Goal: Task Accomplishment & Management: Manage account settings

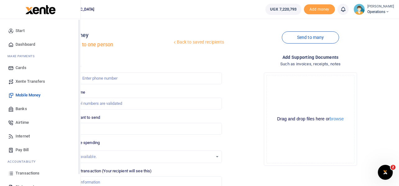
scroll to position [36, 0]
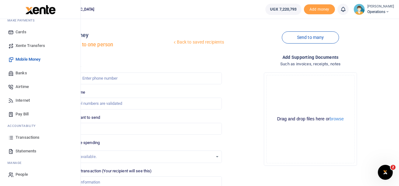
click at [24, 137] on span "Transactions" at bounding box center [28, 137] width 24 height 6
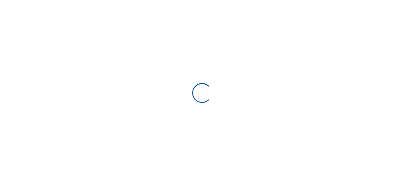
type input "[DATE] - [DATE]"
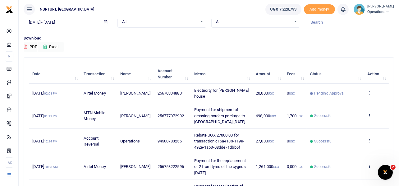
scroll to position [35, 0]
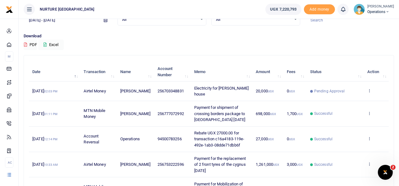
click at [393, 39] on p "Download" at bounding box center [209, 36] width 371 height 7
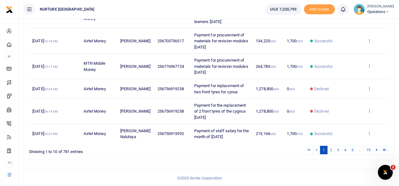
scroll to position [0, 0]
